Goal: Complete application form: Complete application form

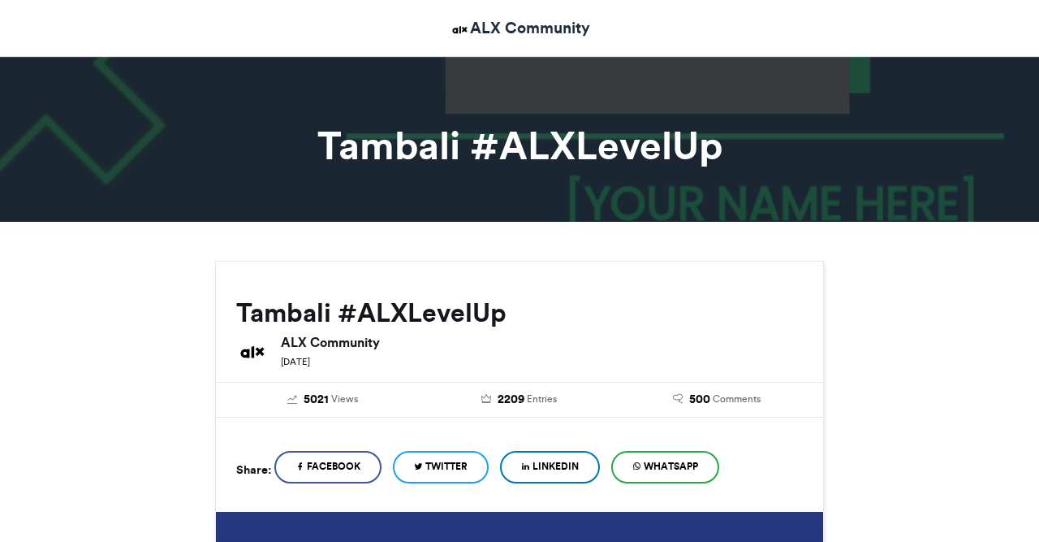
scroll to position [652, 0]
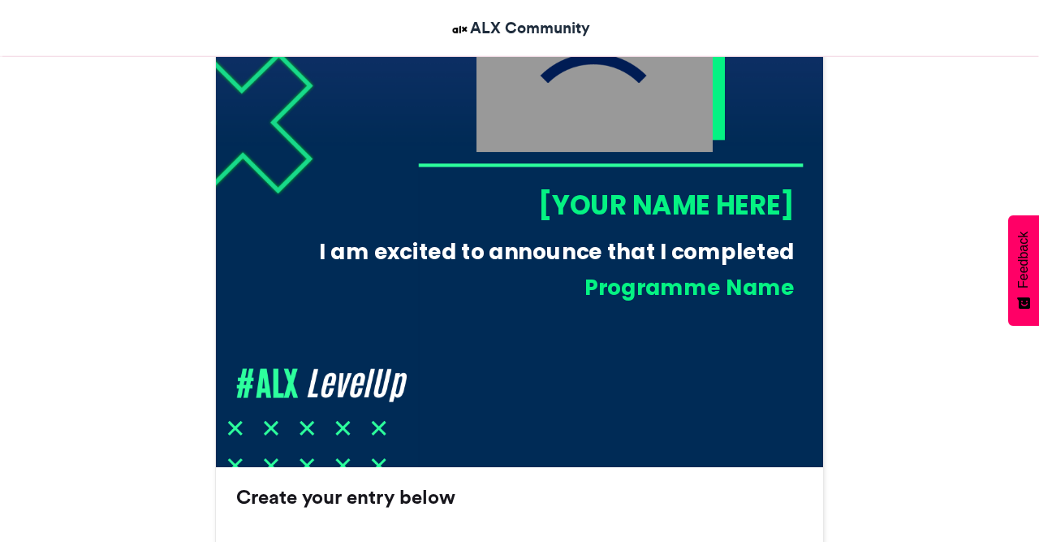
click at [601, 212] on div "[YOUR NAME HERE]" at bounding box center [606, 204] width 377 height 37
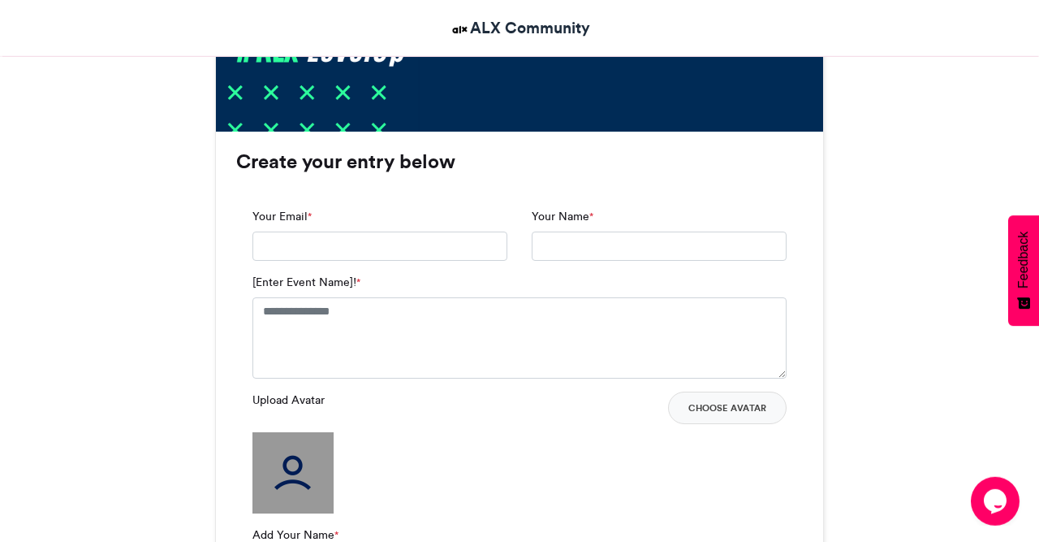
scroll to position [992, 0]
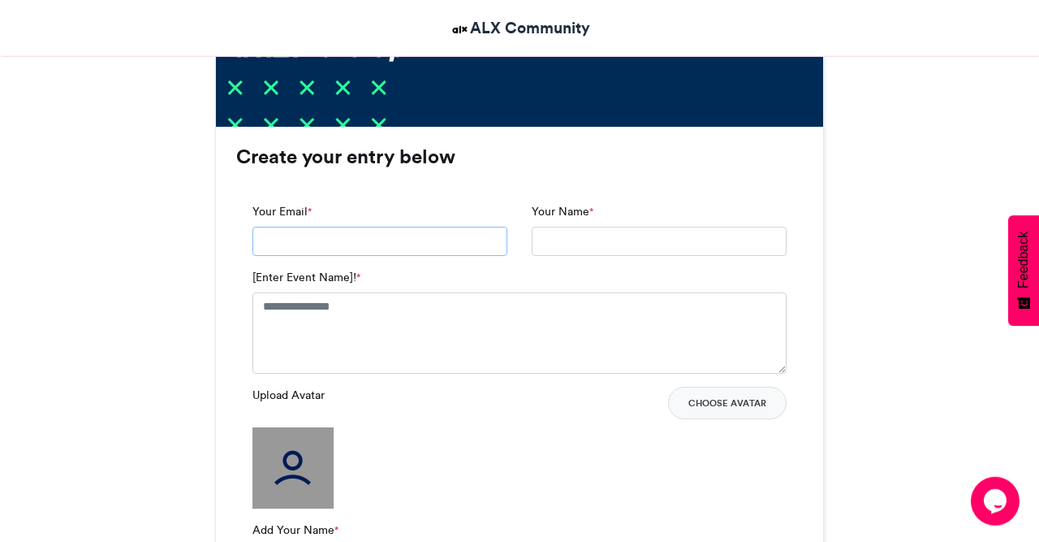
click at [365, 242] on input "Your Email *" at bounding box center [380, 241] width 255 height 29
type input "**********"
click at [583, 237] on input "Your Name *" at bounding box center [659, 241] width 255 height 29
type input "**********"
click at [337, 317] on textarea "[Enter Event Name]! *" at bounding box center [520, 332] width 534 height 81
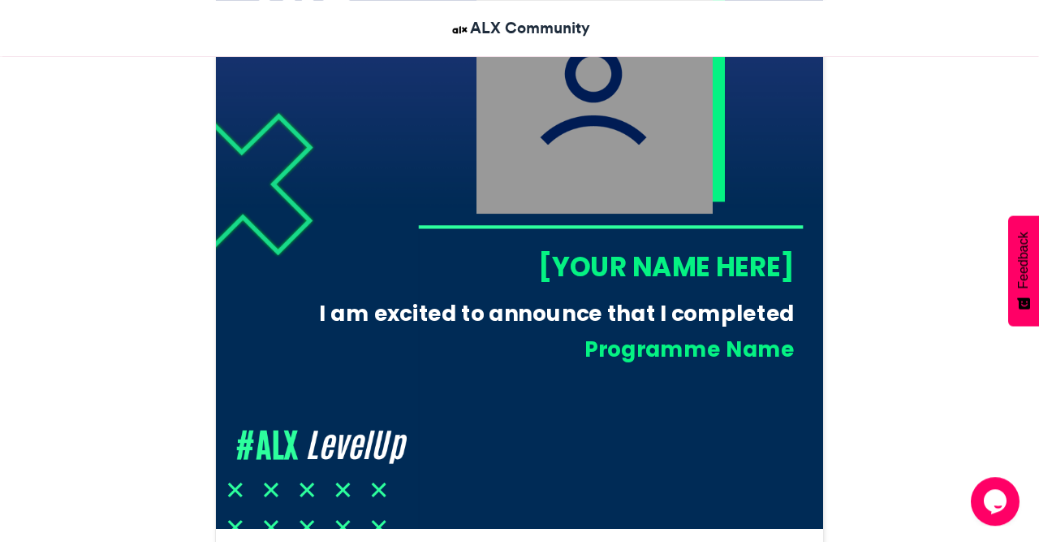
scroll to position [948, 0]
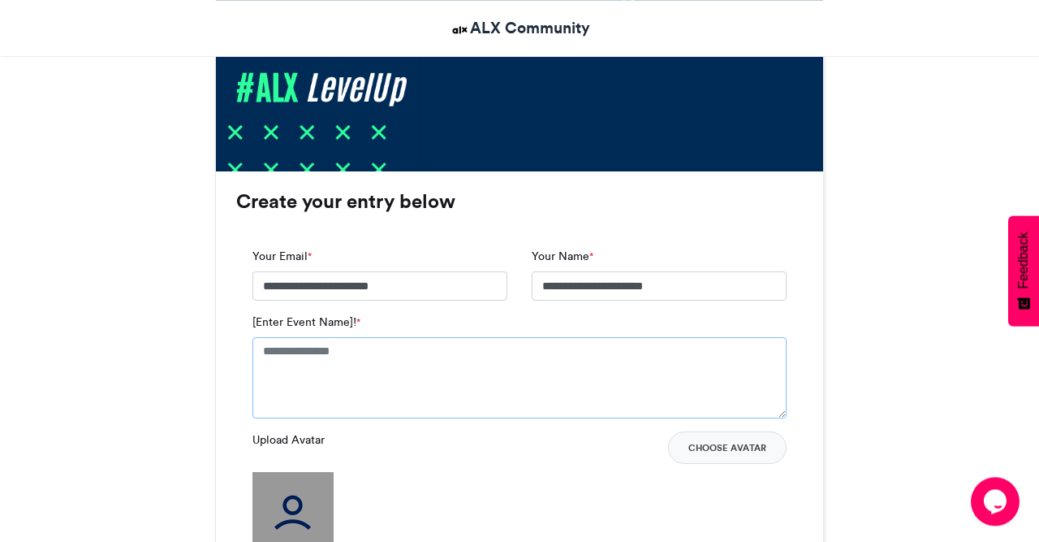
type textarea "*"
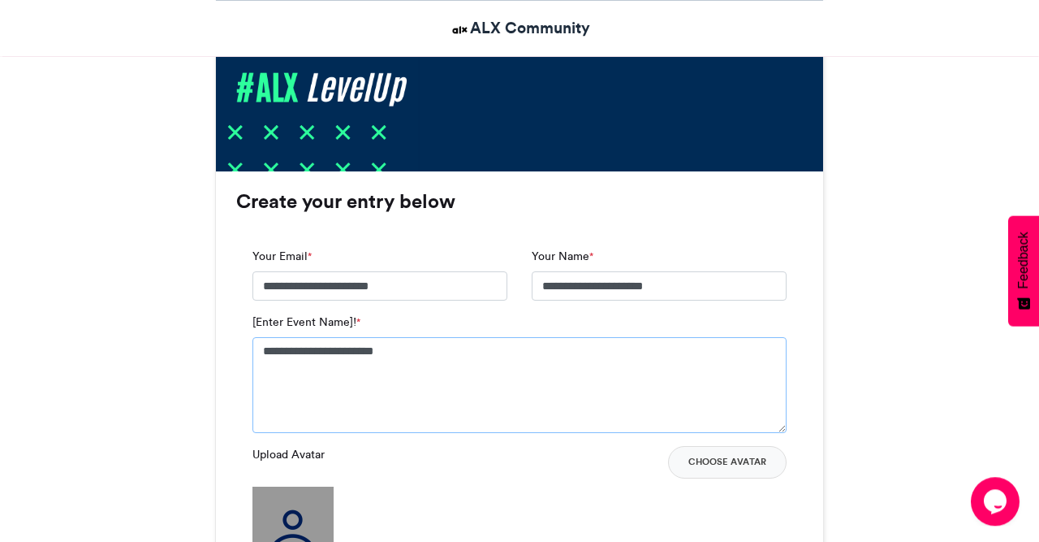
click at [434, 409] on textarea "**********" at bounding box center [520, 385] width 534 height 96
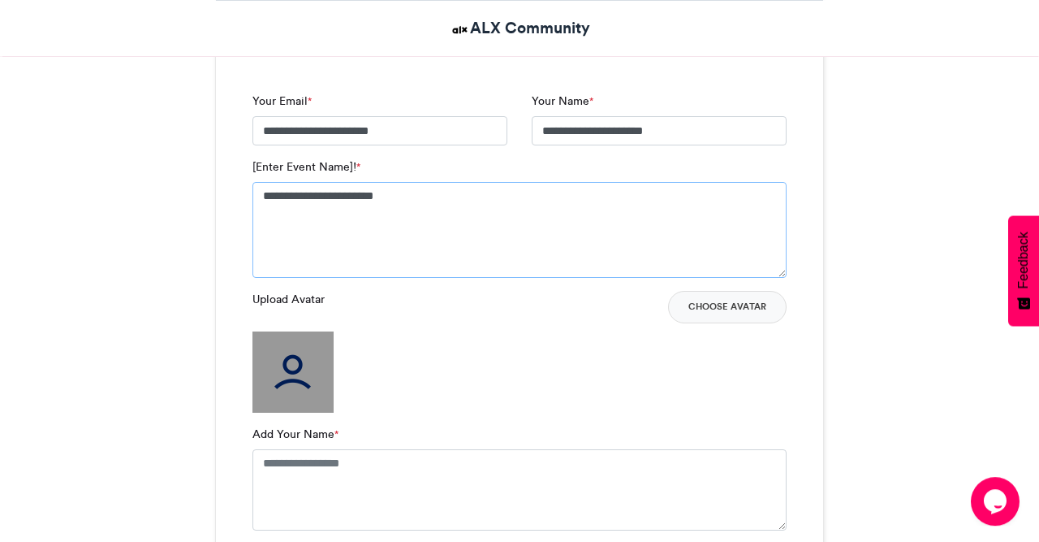
scroll to position [1127, 0]
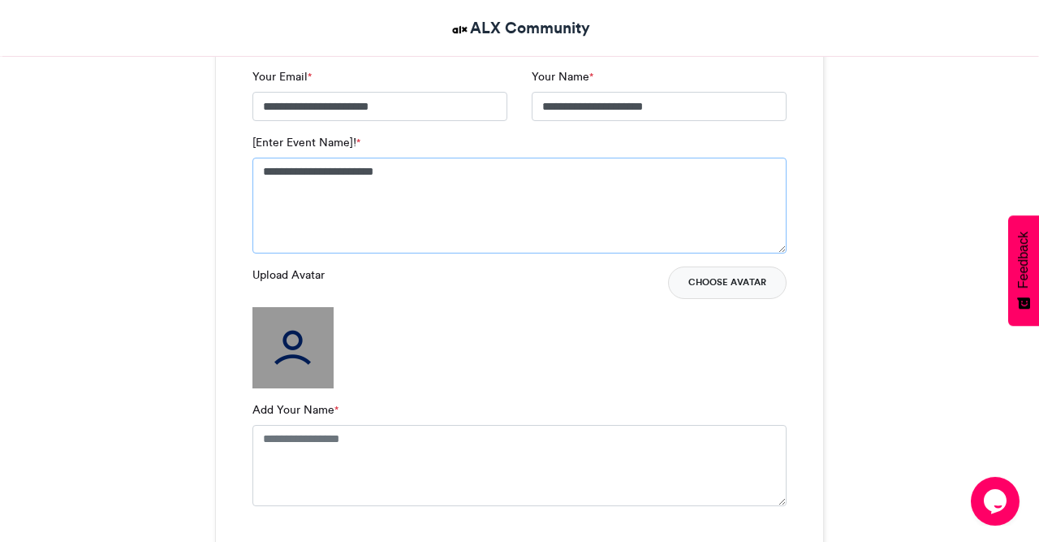
type textarea "**********"
click at [707, 279] on button "Choose Avatar" at bounding box center [727, 282] width 119 height 32
click at [290, 434] on textarea "Add Your Name *" at bounding box center [520, 465] width 534 height 81
type textarea "*"
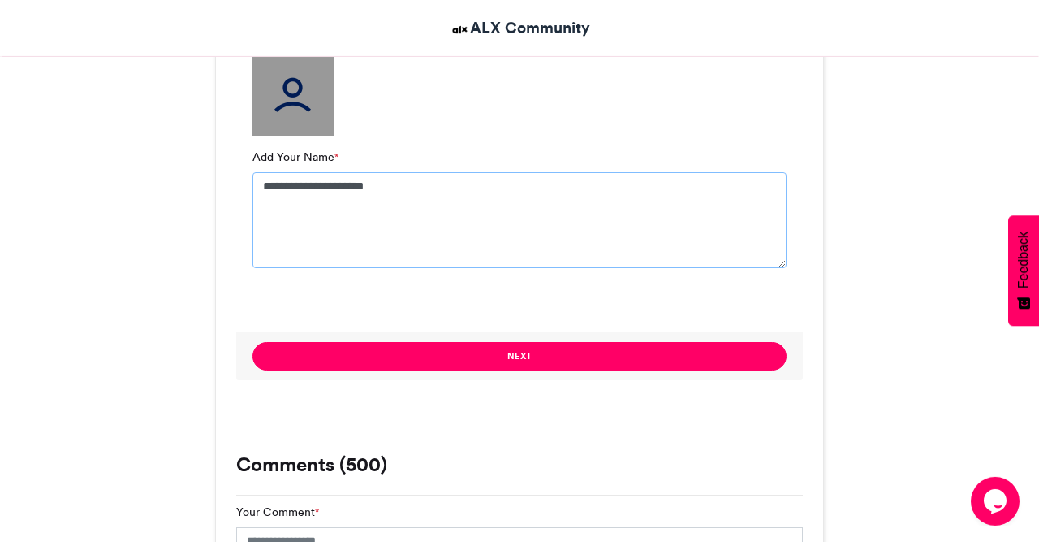
scroll to position [1380, 0]
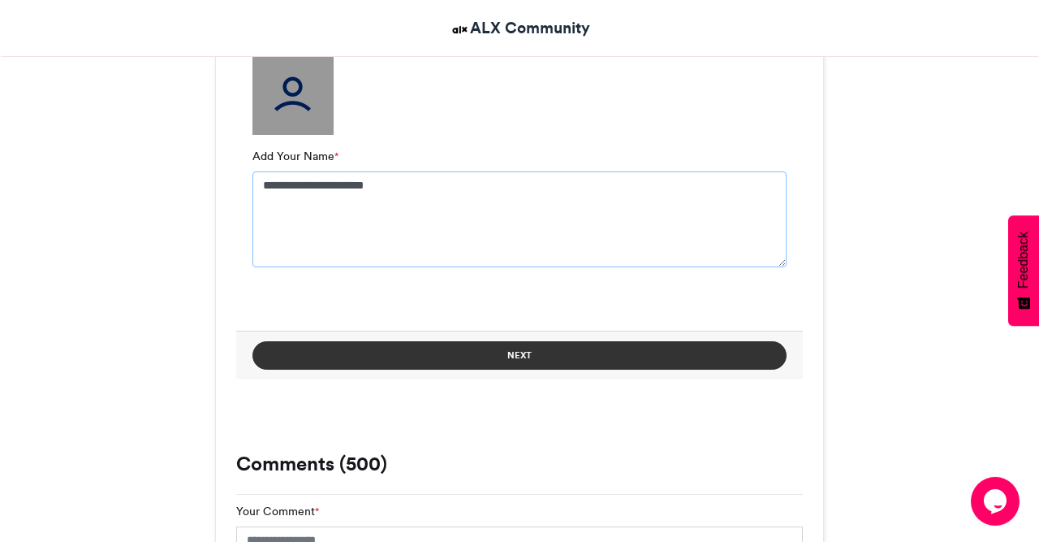
type textarea "**********"
click at [486, 360] on button "Next" at bounding box center [520, 355] width 534 height 28
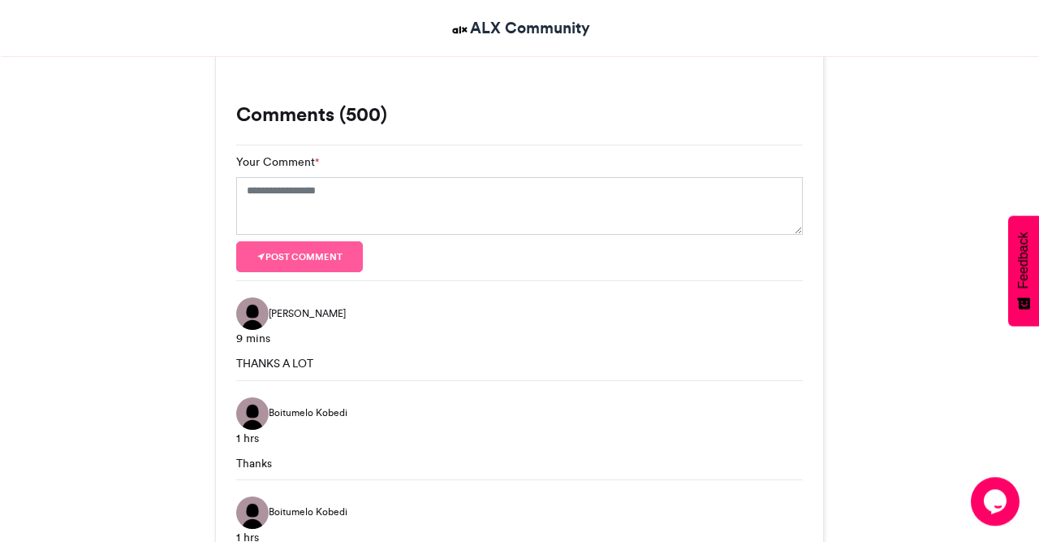
scroll to position [1138, 0]
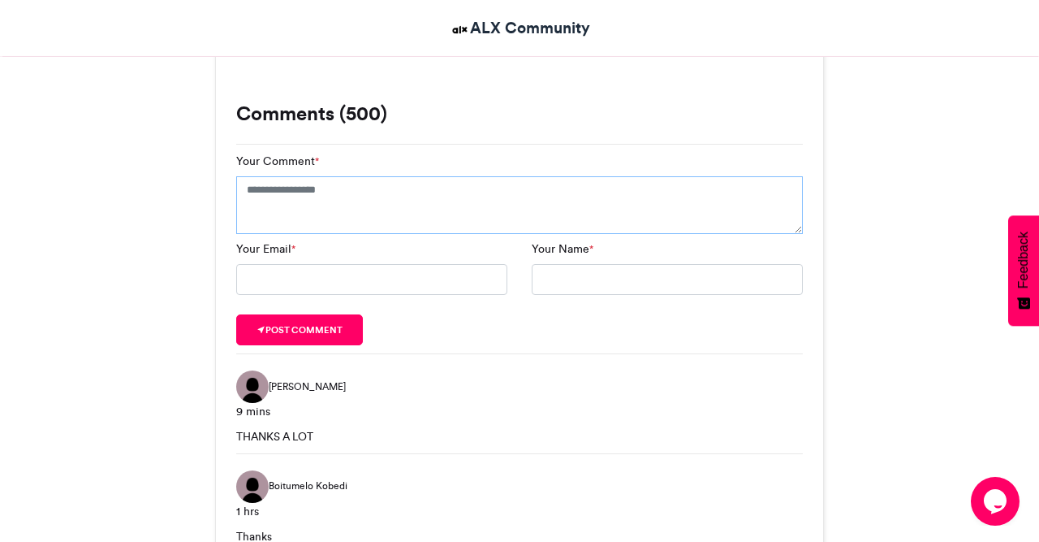
click at [360, 192] on textarea "Your Comment *" at bounding box center [519, 205] width 567 height 58
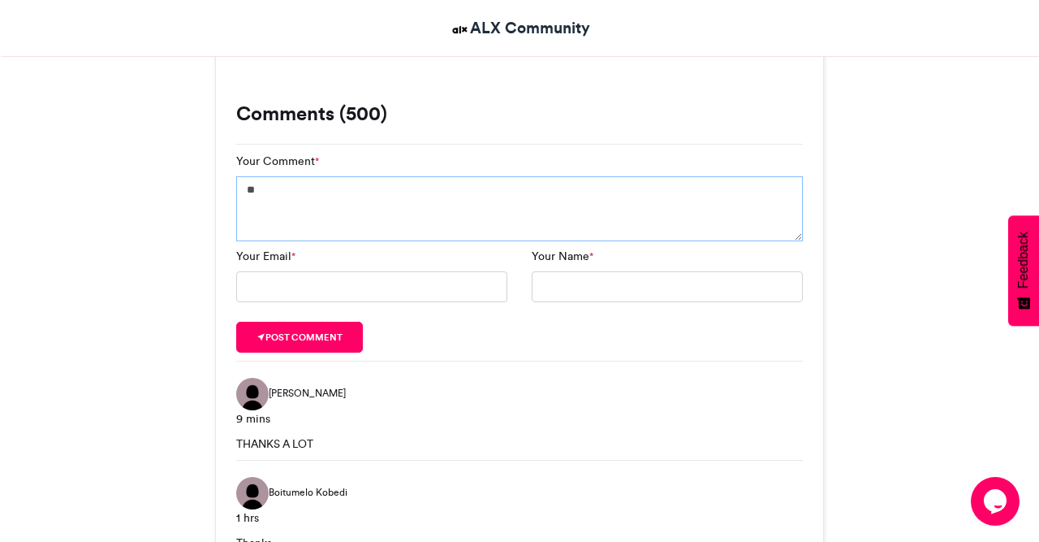
type textarea "*"
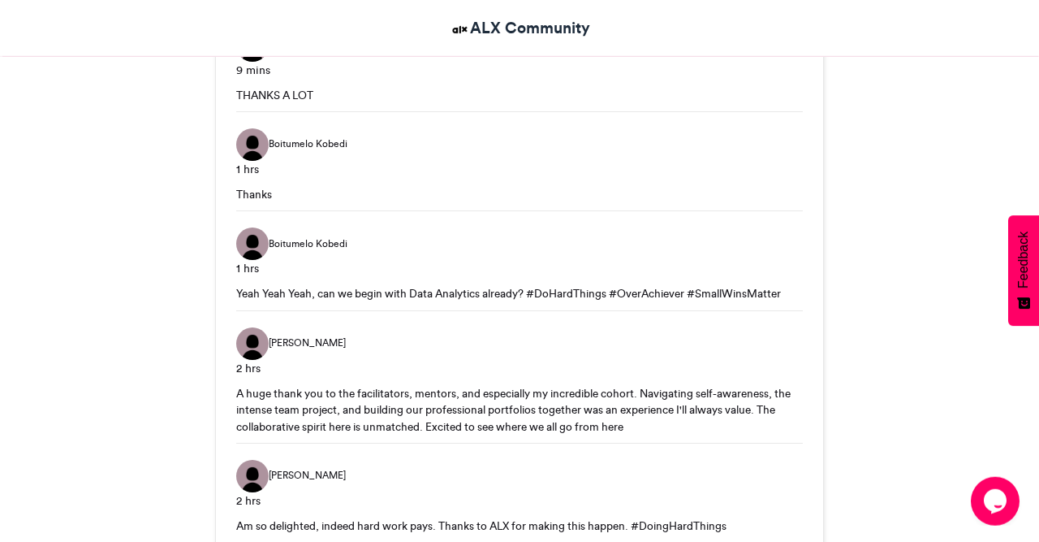
scroll to position [1487, 0]
type textarea "**********"
drag, startPoint x: 533, startPoint y: 292, endPoint x: 610, endPoint y: 293, distance: 77.2
click at [610, 293] on div "Yeah Yeah Yeah, can we begin with Data Analytics already? #DoHardThings #OverAc…" at bounding box center [519, 293] width 567 height 16
copy div "#DoHardThings"
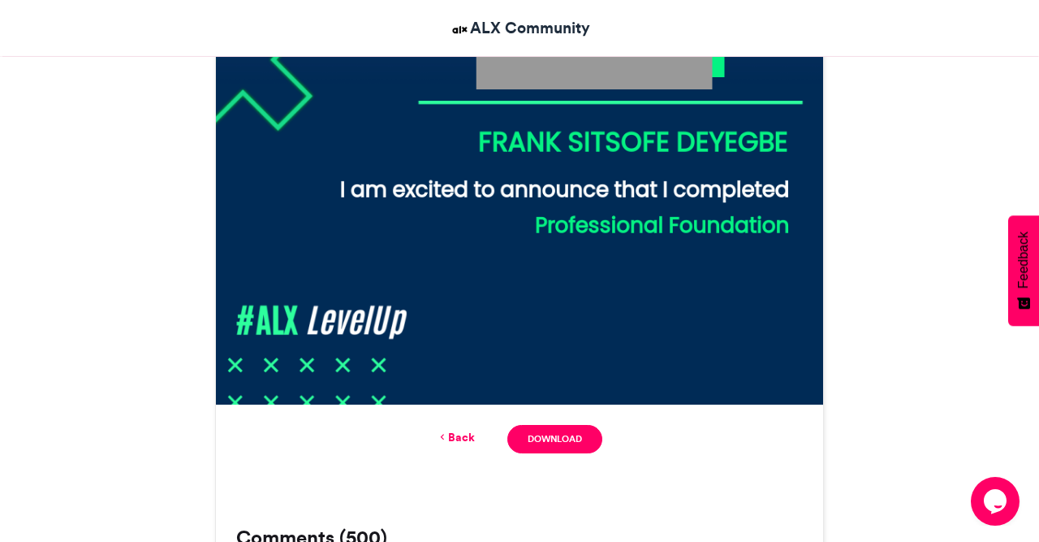
scroll to position [713, 0]
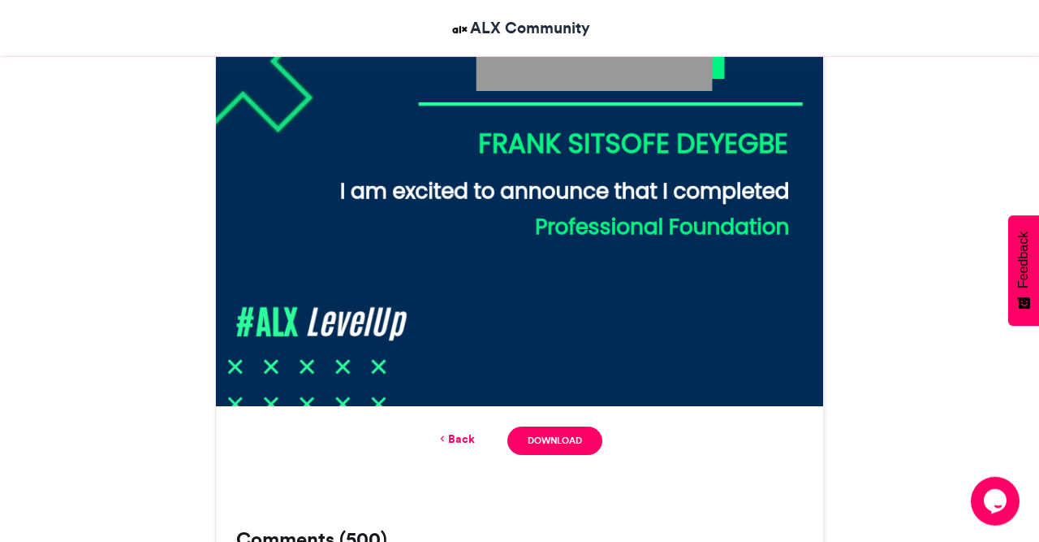
click at [447, 443] on icon at bounding box center [442, 438] width 11 height 15
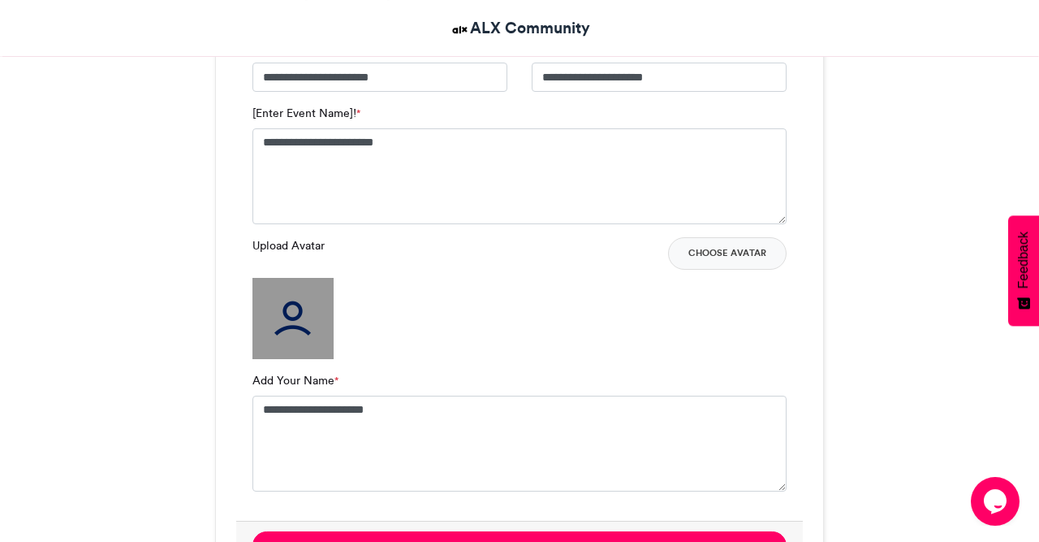
scroll to position [1155, 0]
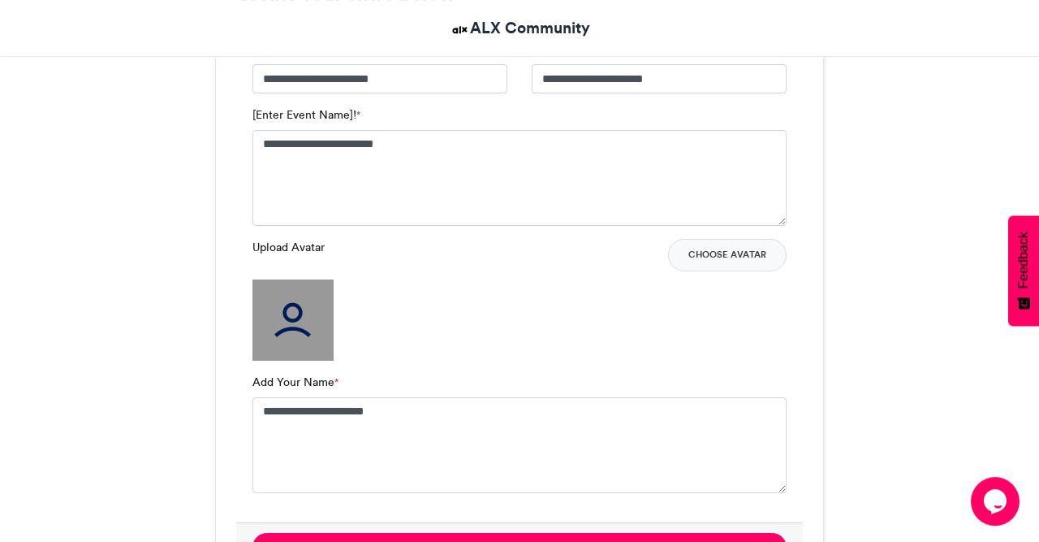
click at [259, 339] on img at bounding box center [293, 319] width 81 height 81
click at [722, 259] on button "Choose Avatar" at bounding box center [727, 255] width 119 height 32
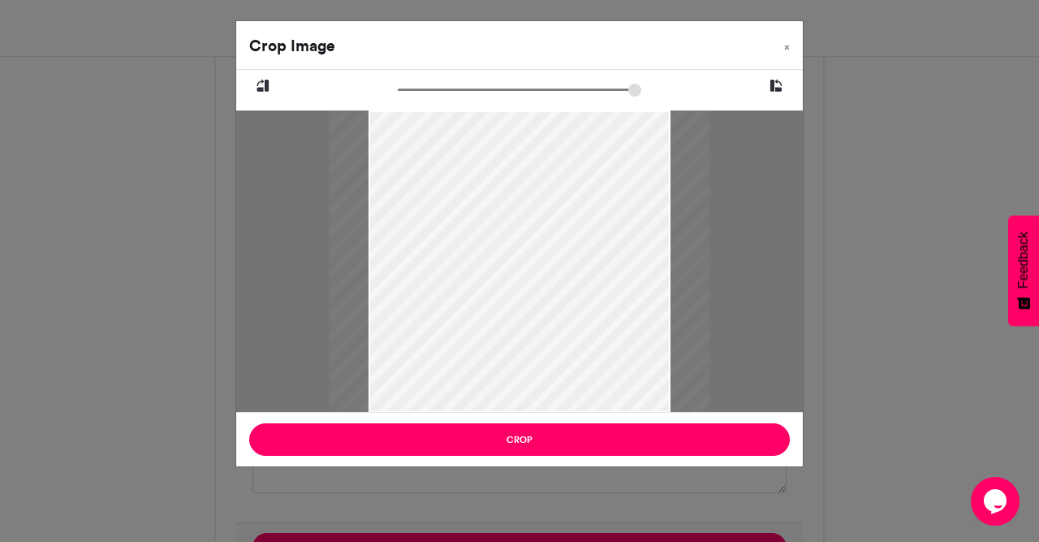
type input "******"
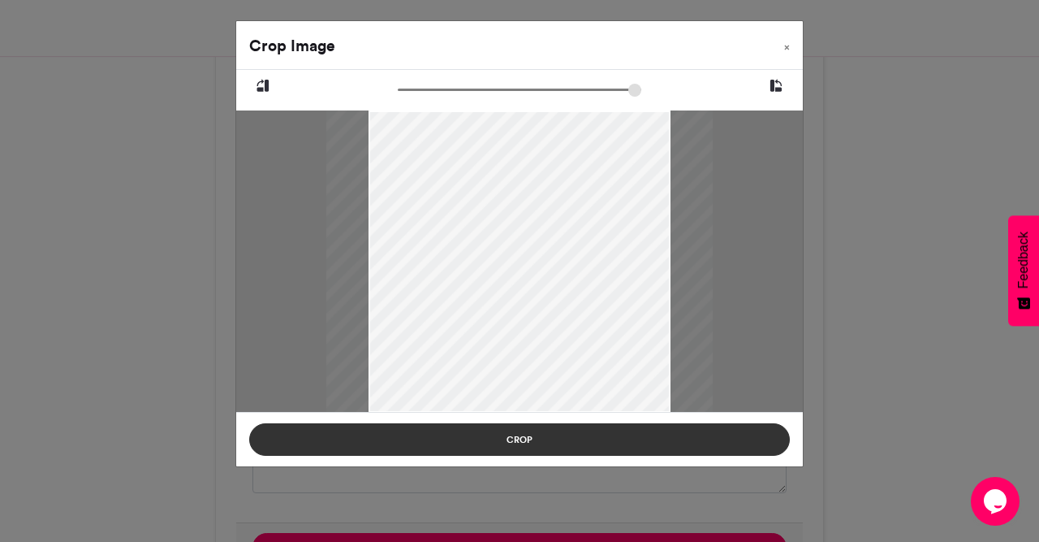
click at [531, 430] on button "Crop" at bounding box center [519, 439] width 541 height 32
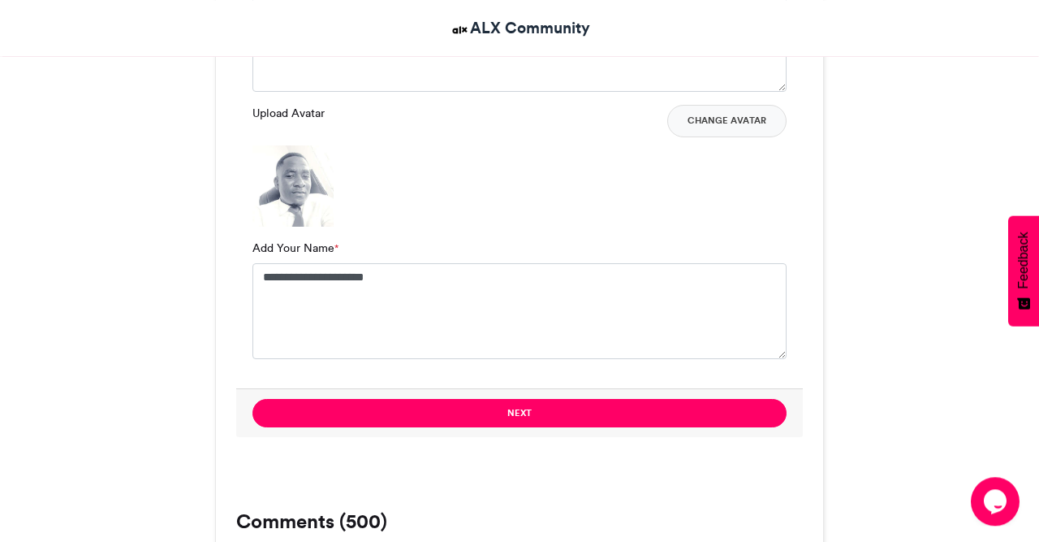
scroll to position [1288, 0]
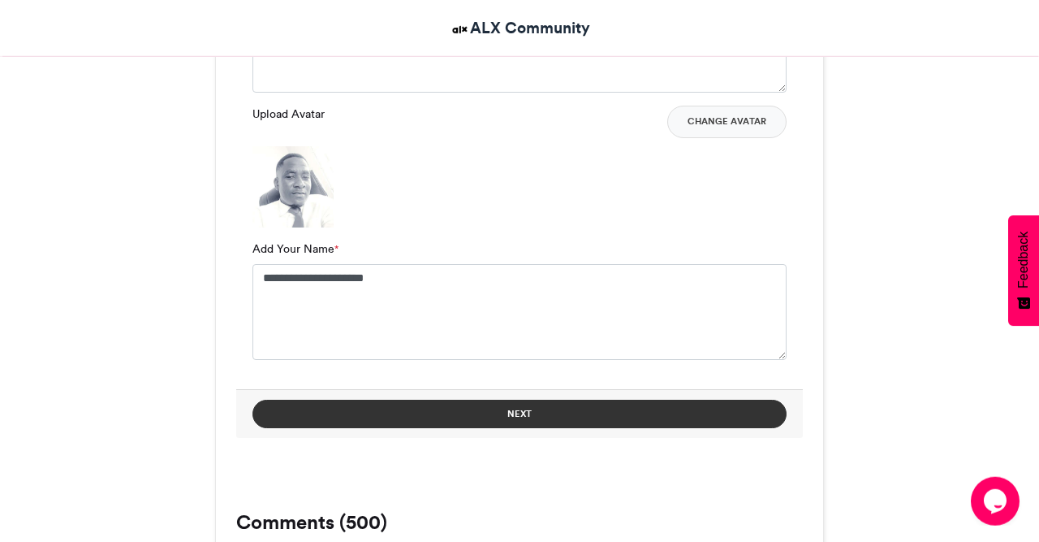
click at [538, 417] on button "Next" at bounding box center [520, 414] width 534 height 28
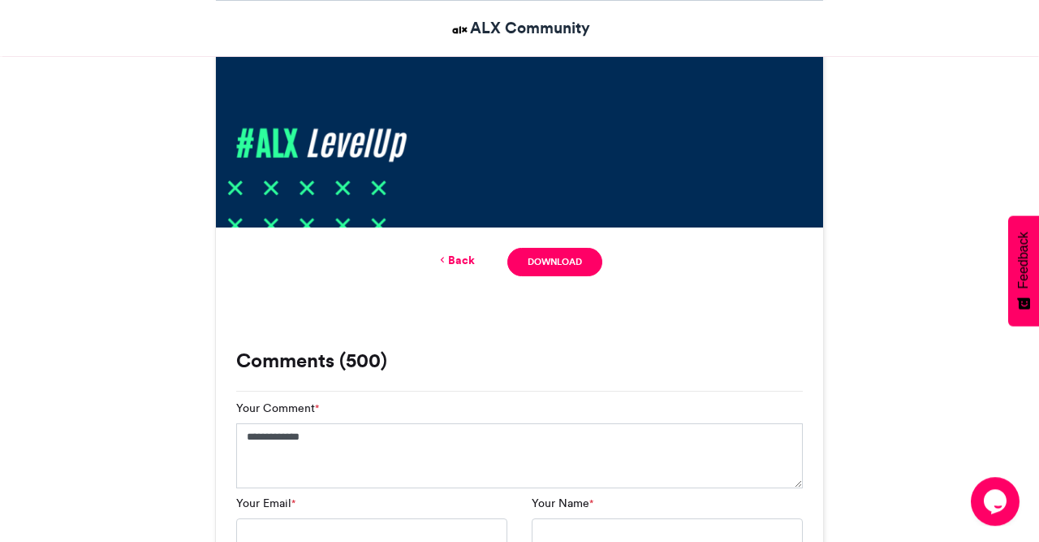
scroll to position [898, 0]
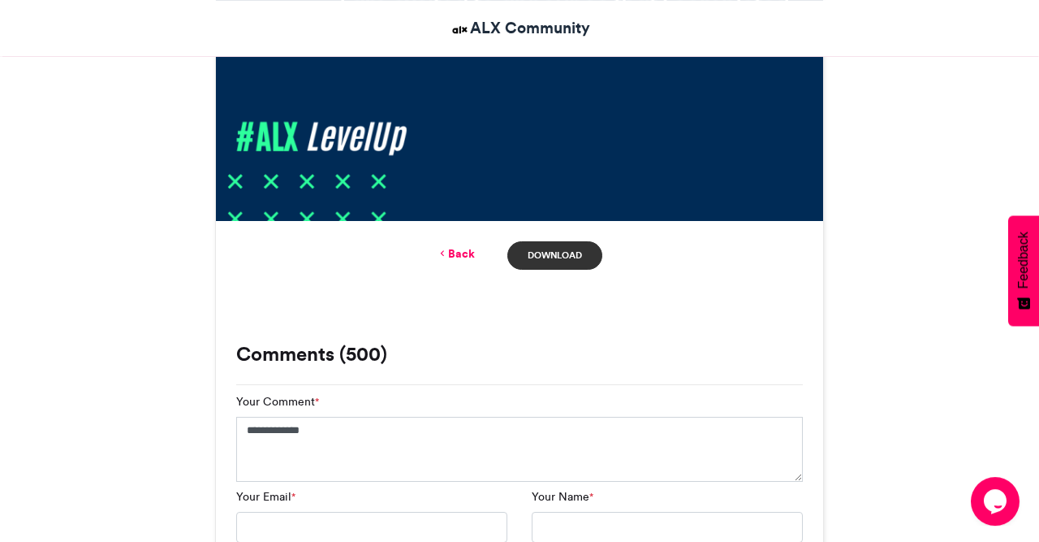
click at [545, 256] on link "Download" at bounding box center [555, 255] width 95 height 28
